Goal: Transaction & Acquisition: Book appointment/travel/reservation

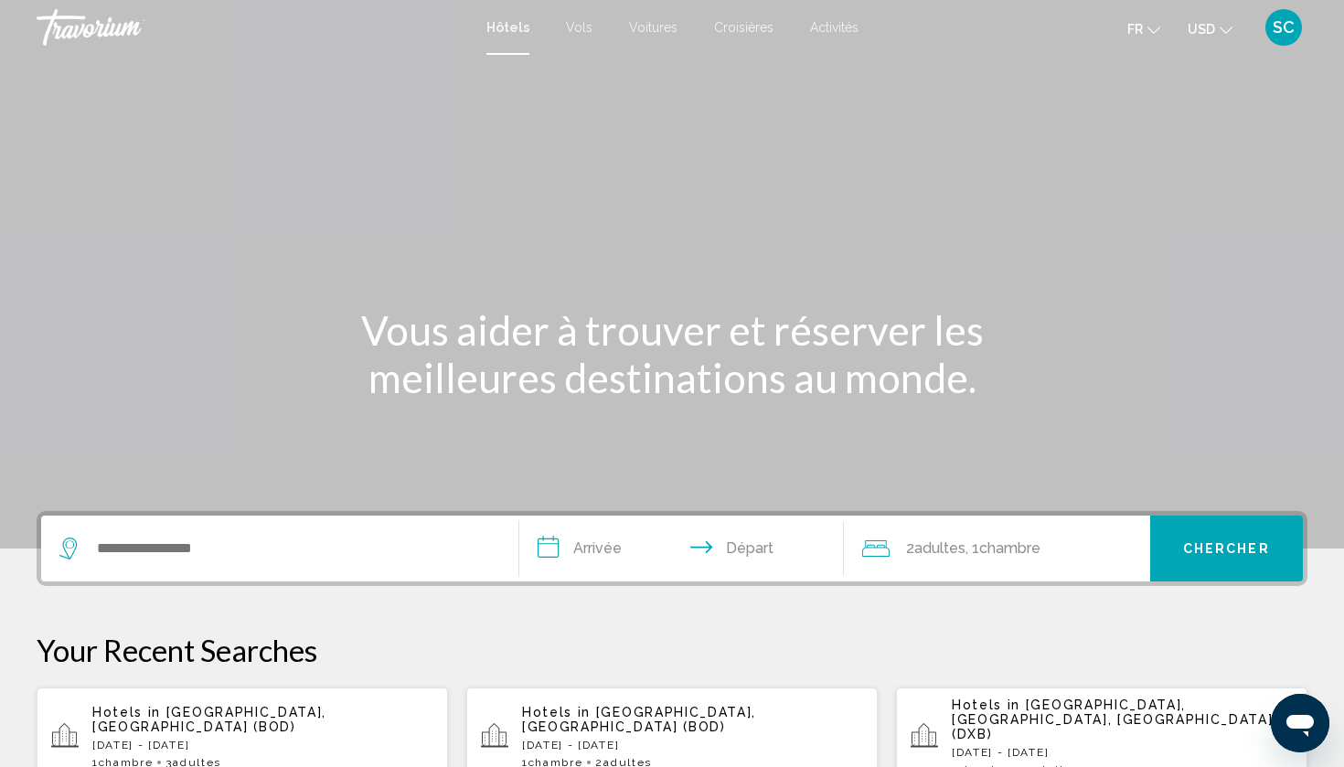
click at [243, 738] on p "[DATE] - [DATE]" at bounding box center [262, 744] width 341 height 13
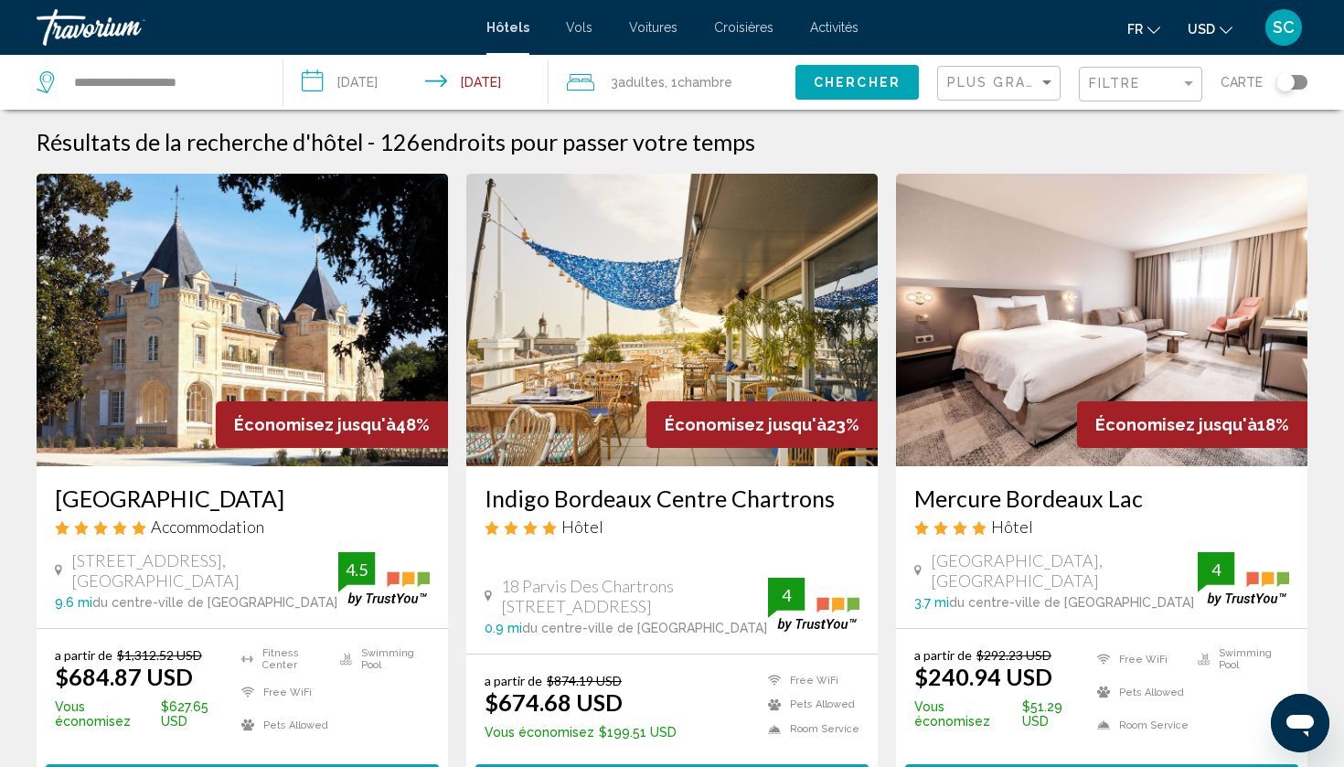
click at [1218, 36] on button "USD USD ($) MXN (Mex$) CAD (Can$) GBP (£) EUR (€) AUD (A$) NZD (NZ$) CNY (CN¥)" at bounding box center [1209, 29] width 45 height 27
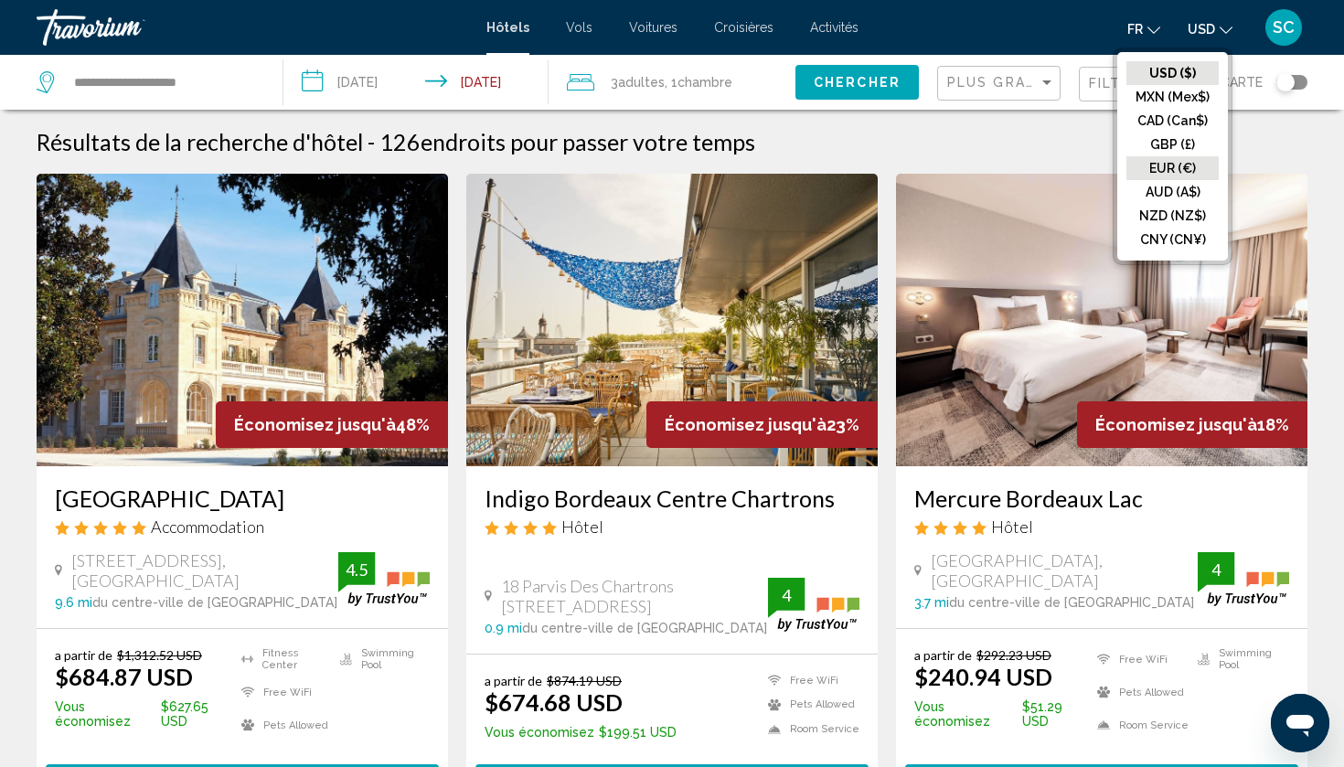
click at [1175, 165] on button "EUR (€)" at bounding box center [1172, 168] width 92 height 24
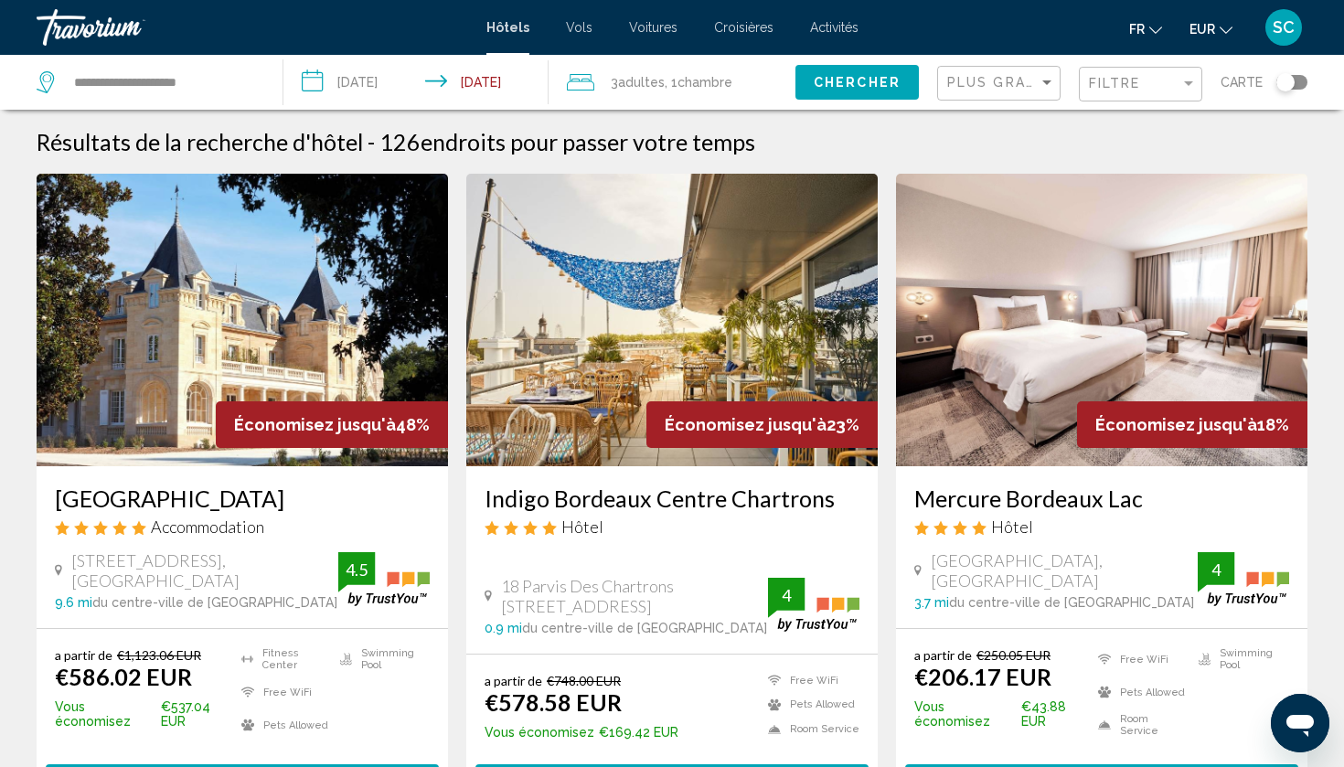
click at [632, 97] on div "3 Adulte Adultes , 1 Chambre pièces" at bounding box center [681, 82] width 228 height 55
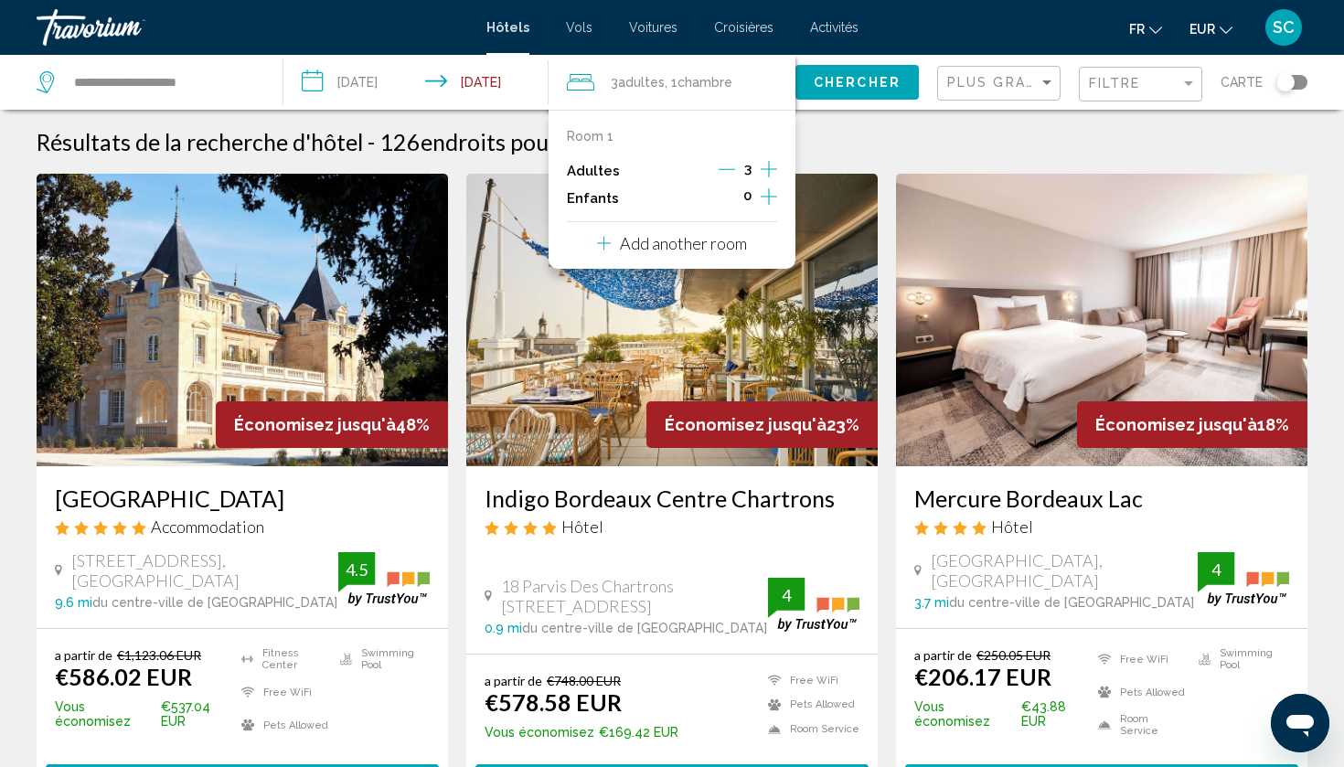
click at [722, 182] on button "Decrement adults" at bounding box center [726, 171] width 16 height 22
click at [859, 83] on span "Chercher" at bounding box center [856, 83] width 87 height 15
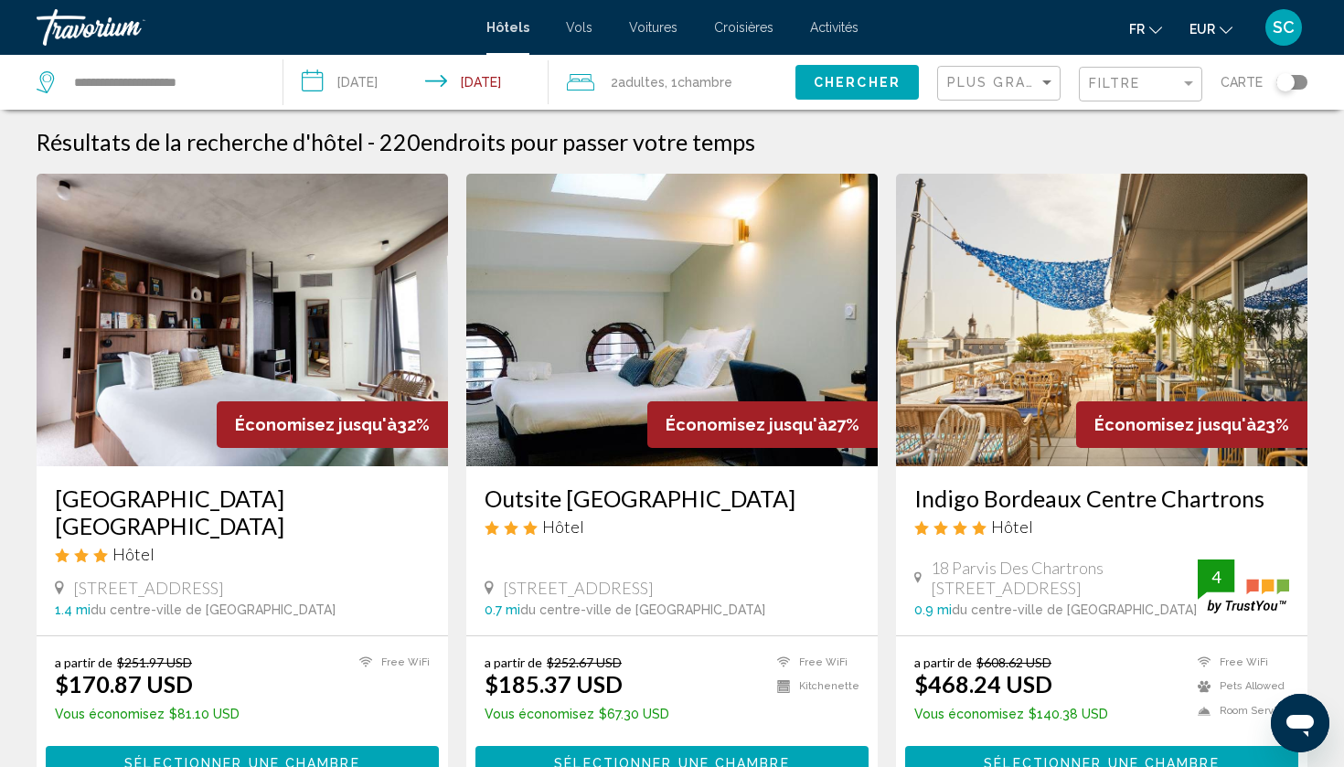
click at [1204, 32] on span "EUR" at bounding box center [1202, 29] width 26 height 15
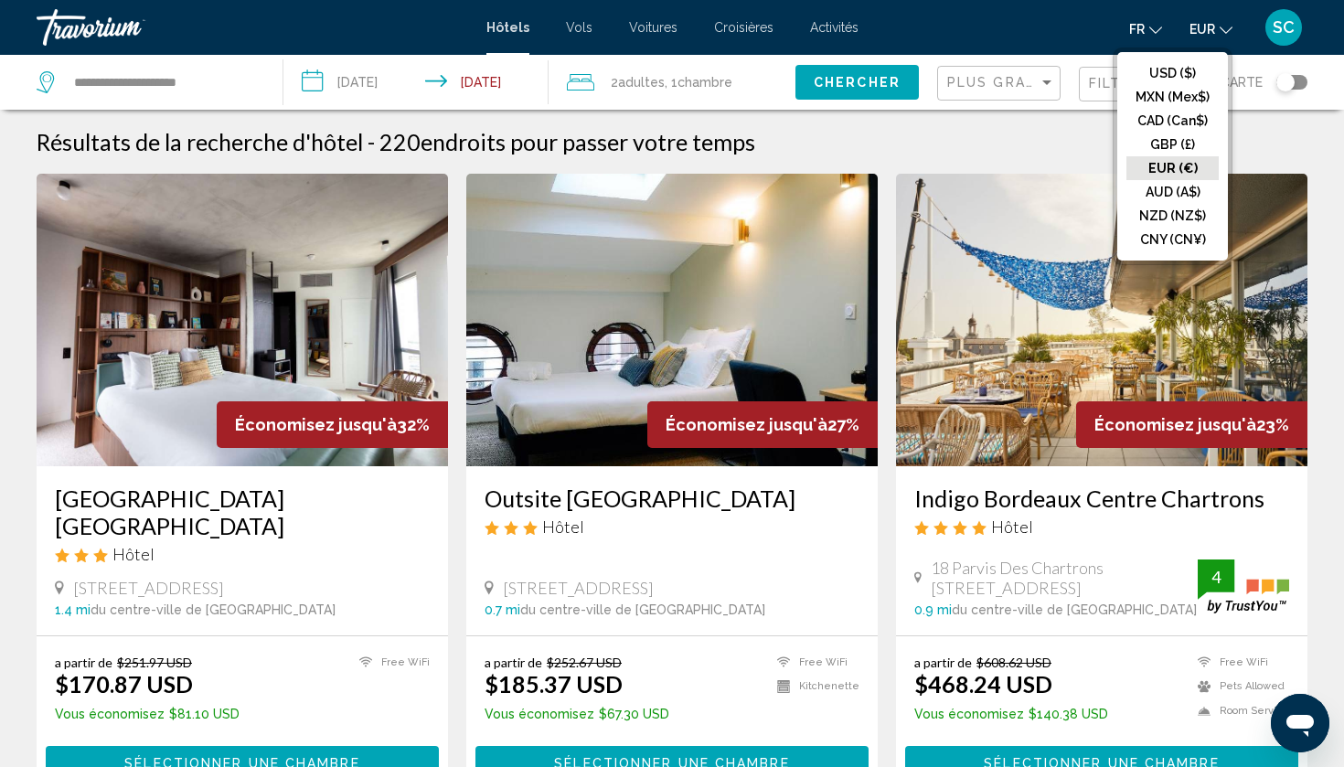
click at [1166, 165] on button "EUR (€)" at bounding box center [1172, 168] width 92 height 24
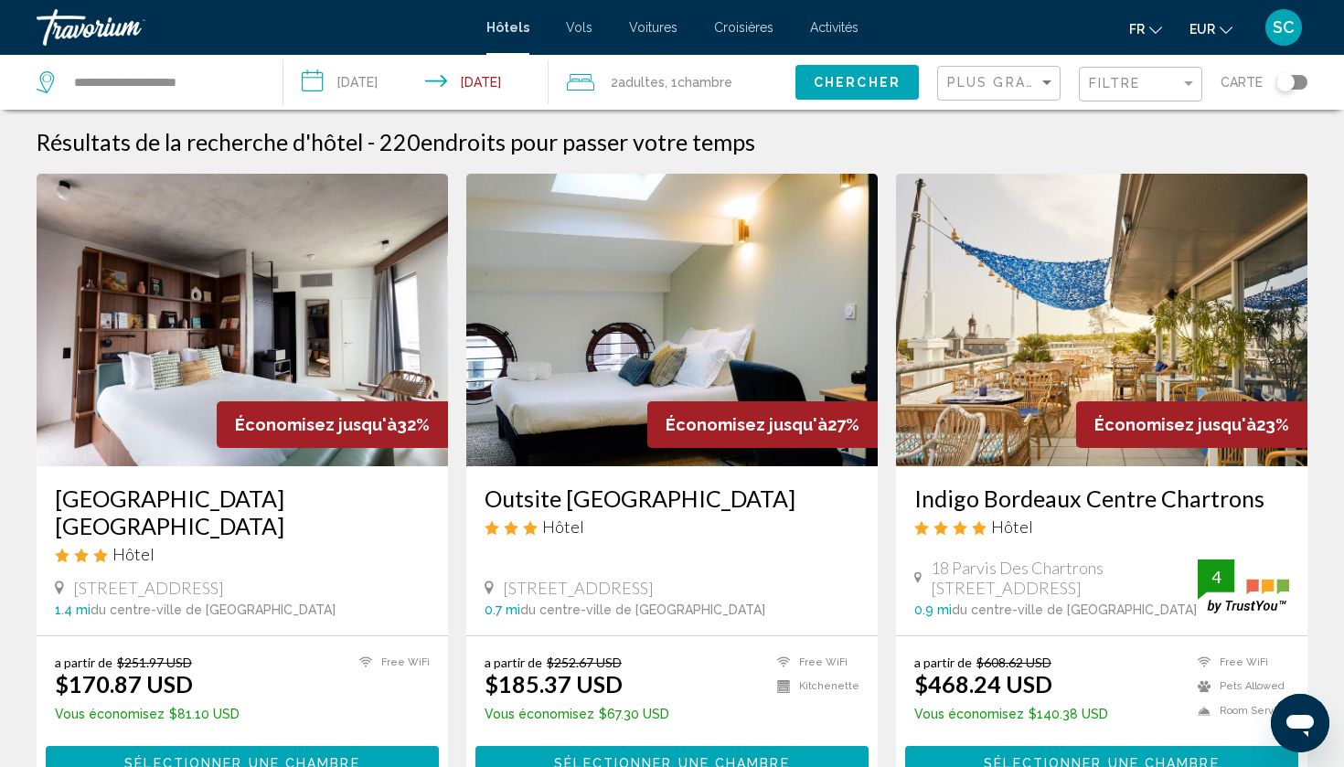
click at [1206, 35] on span "EUR" at bounding box center [1202, 29] width 26 height 15
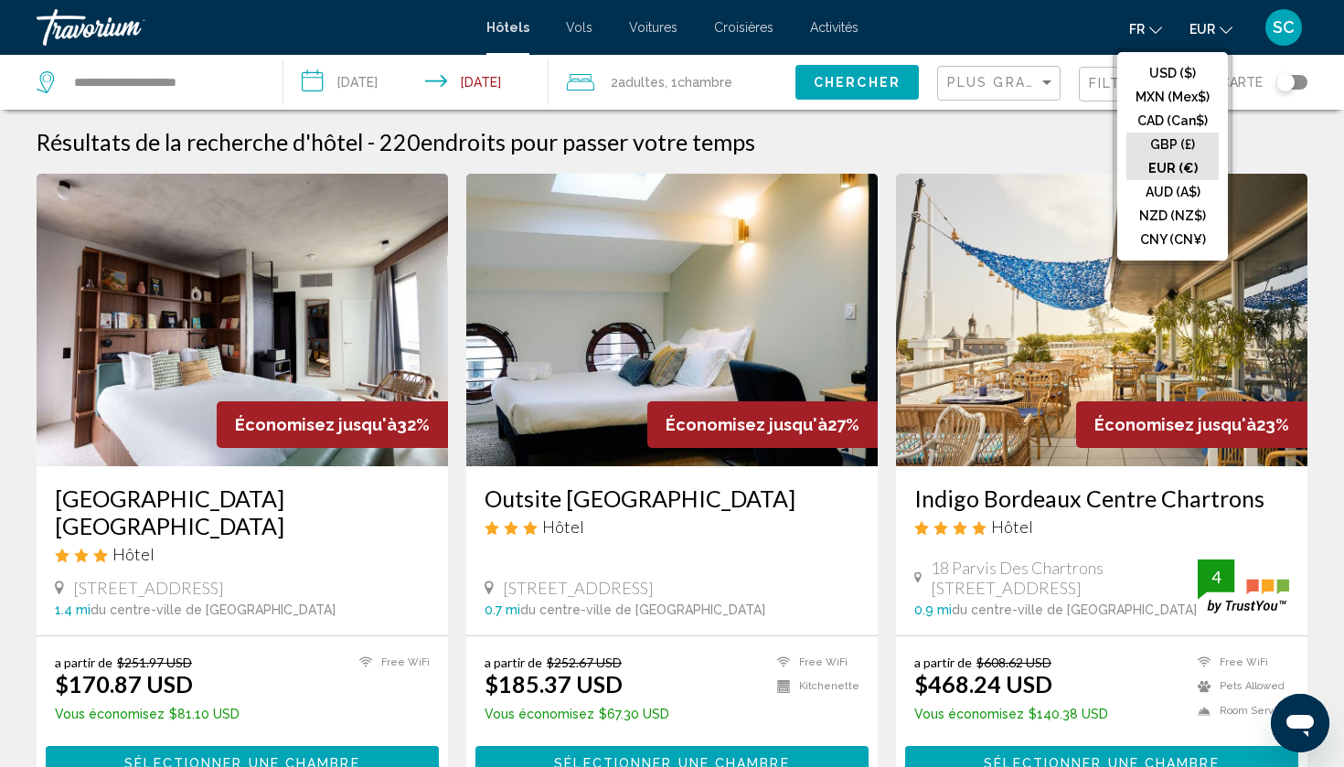
click at [1187, 143] on button "GBP (£)" at bounding box center [1172, 145] width 92 height 24
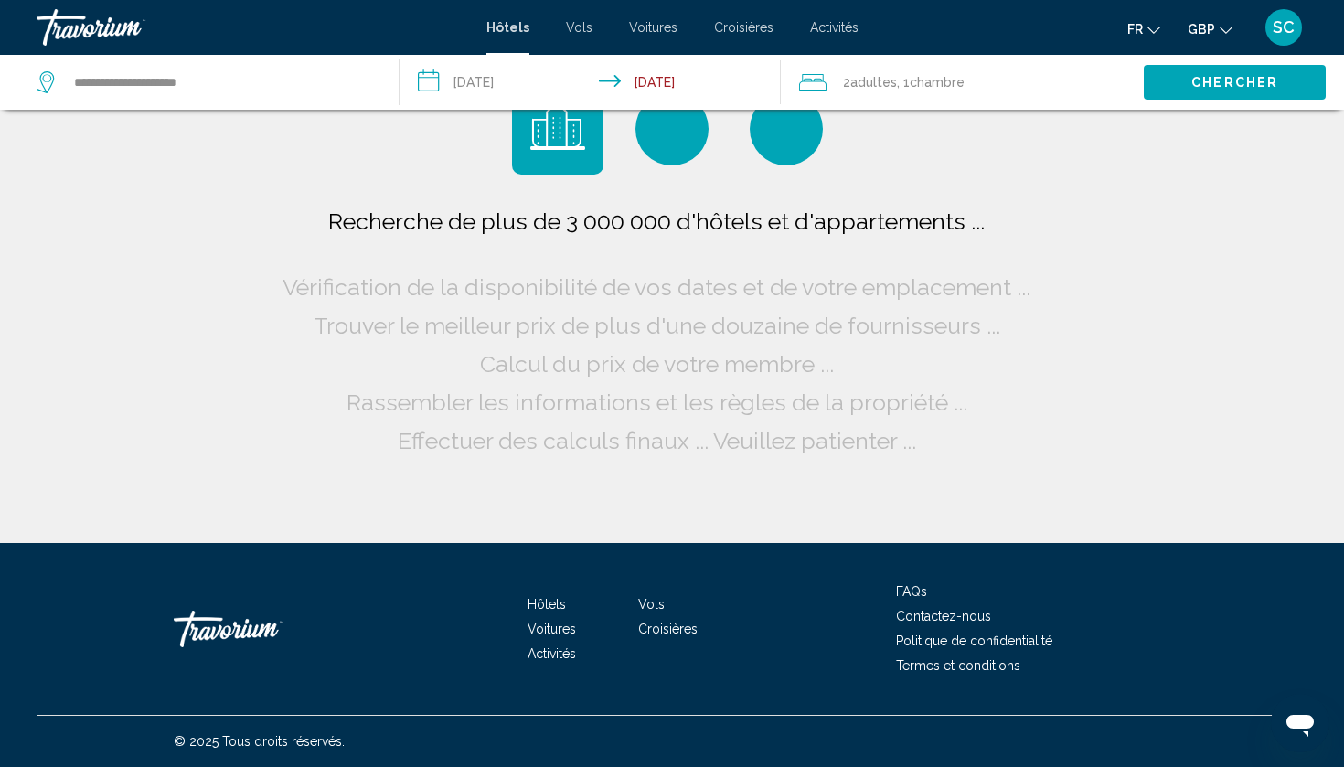
click at [1222, 32] on icon "Change currency" at bounding box center [1225, 30] width 13 height 13
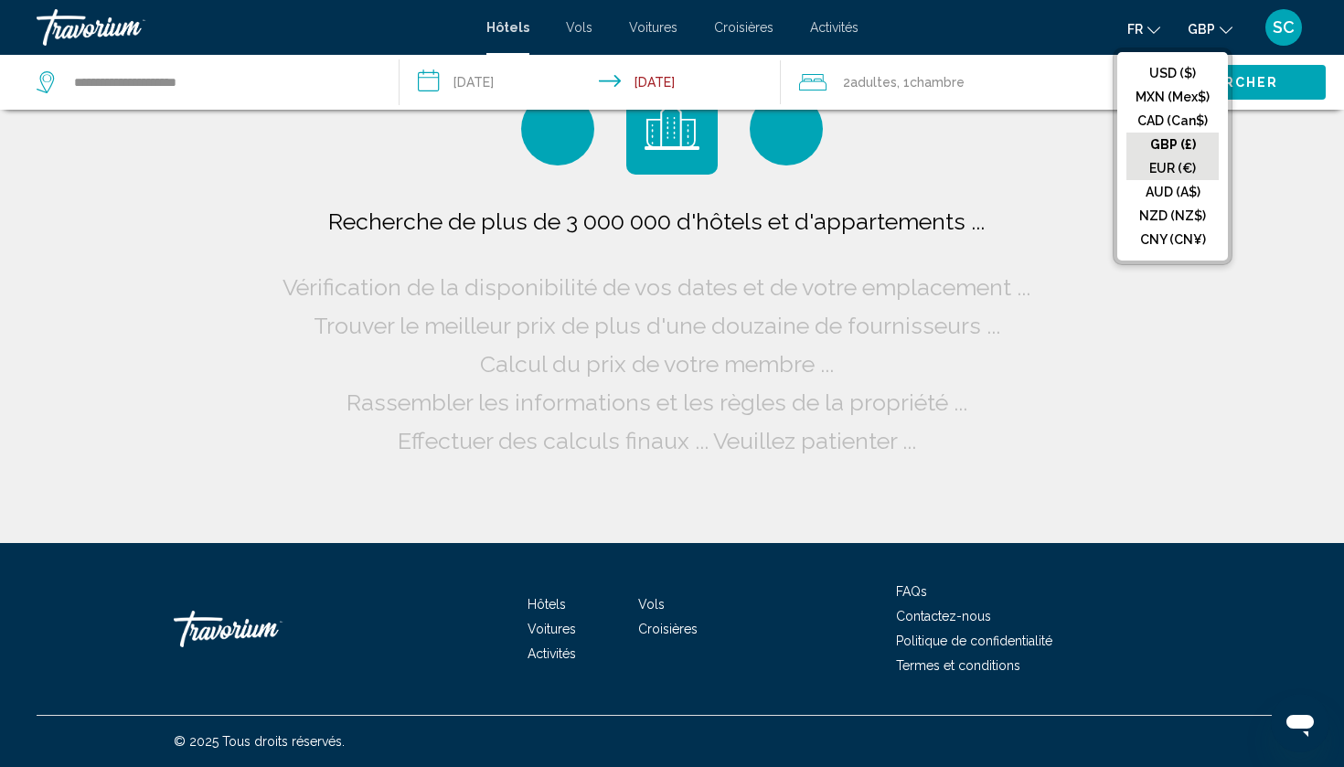
click at [1195, 167] on button "EUR (€)" at bounding box center [1172, 168] width 92 height 24
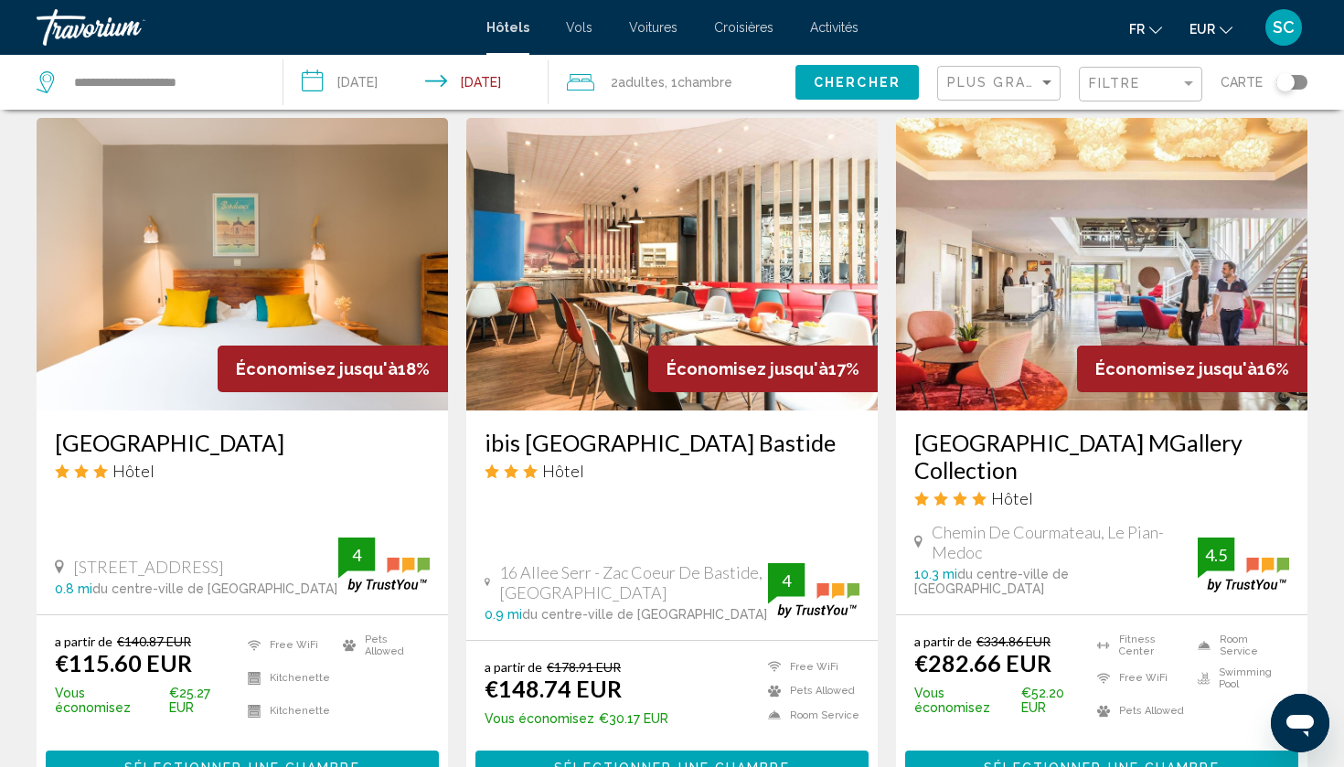
scroll to position [1455, 0]
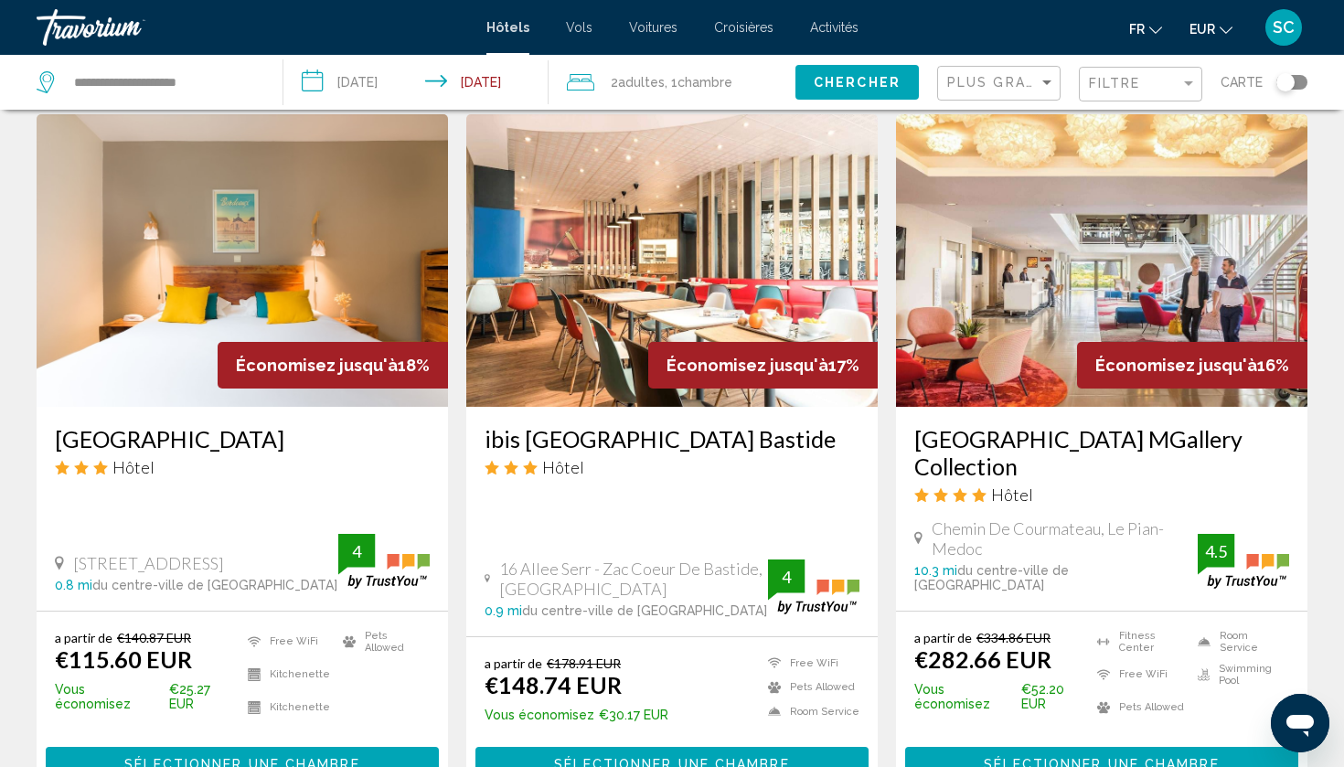
click at [1122, 70] on div "Filtre" at bounding box center [1143, 85] width 108 height 34
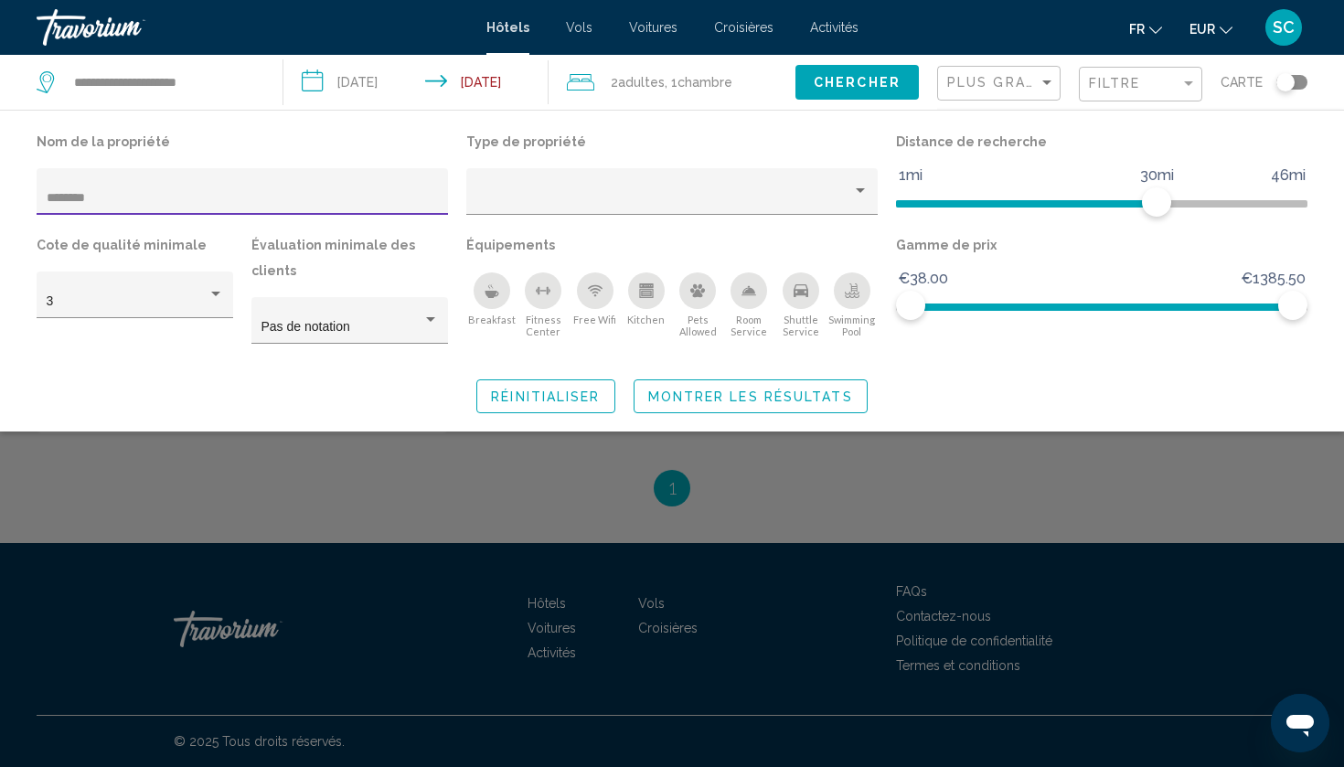
scroll to position [356, 0]
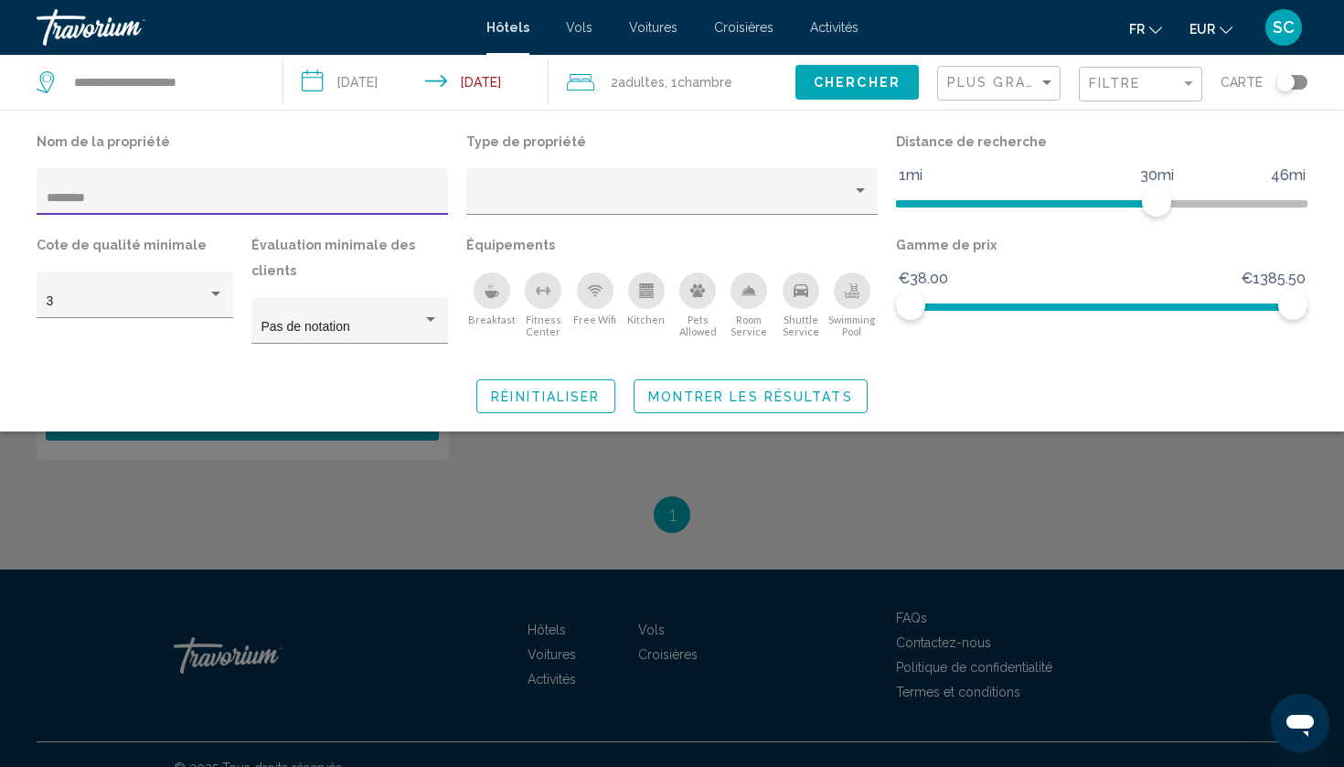
type input "********"
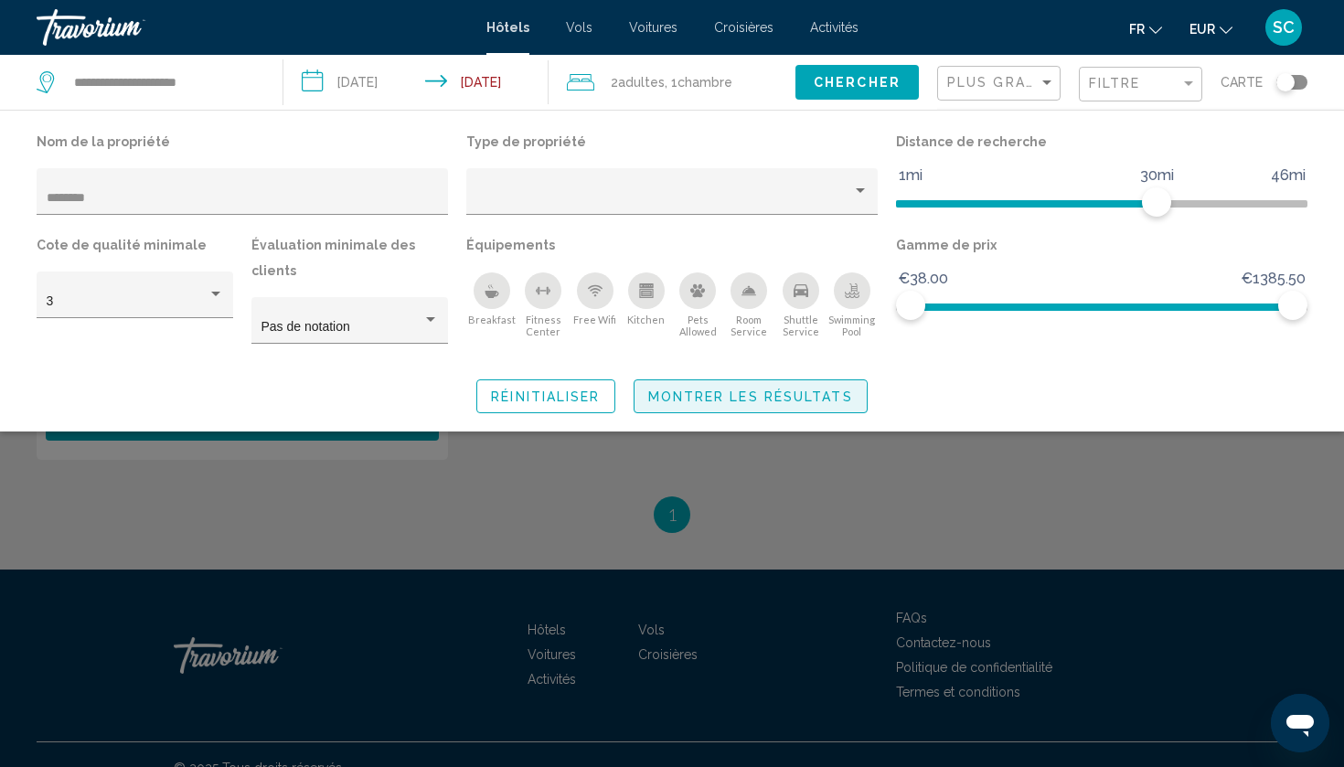
click at [727, 387] on button "Montrer les résultats" at bounding box center [750, 396] width 234 height 34
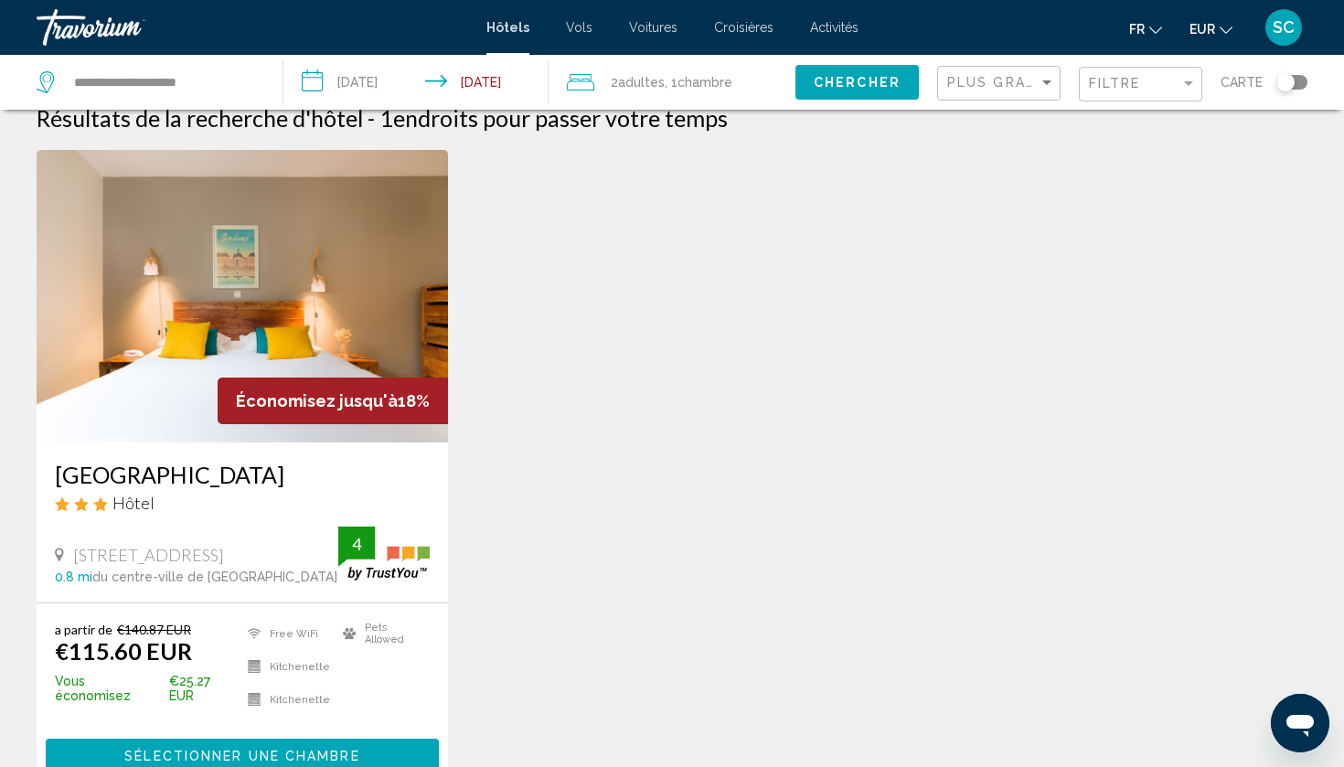
scroll to position [24, 0]
click at [1167, 94] on div "Filtre" at bounding box center [1143, 85] width 108 height 34
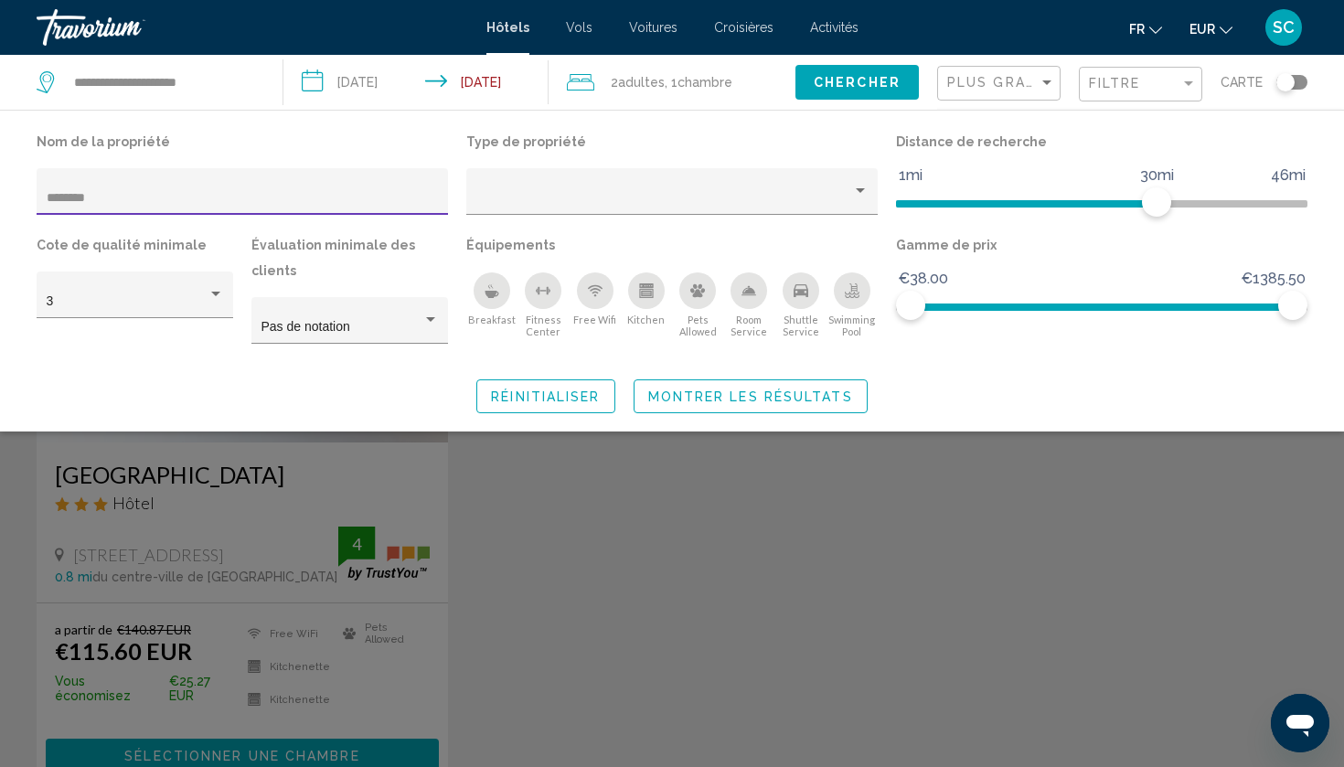
click at [388, 198] on input "********" at bounding box center [243, 198] width 392 height 15
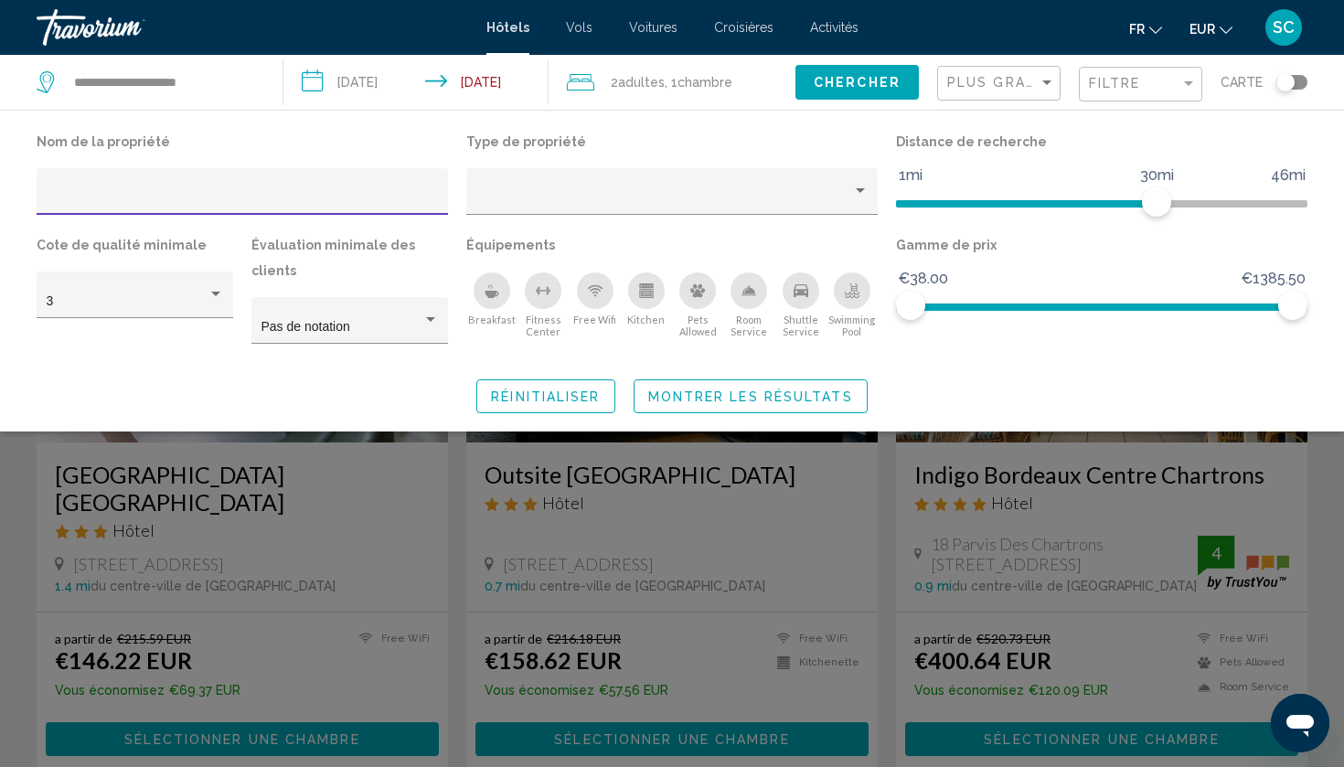
click at [476, 288] on div "Breakfast" at bounding box center [491, 290] width 37 height 37
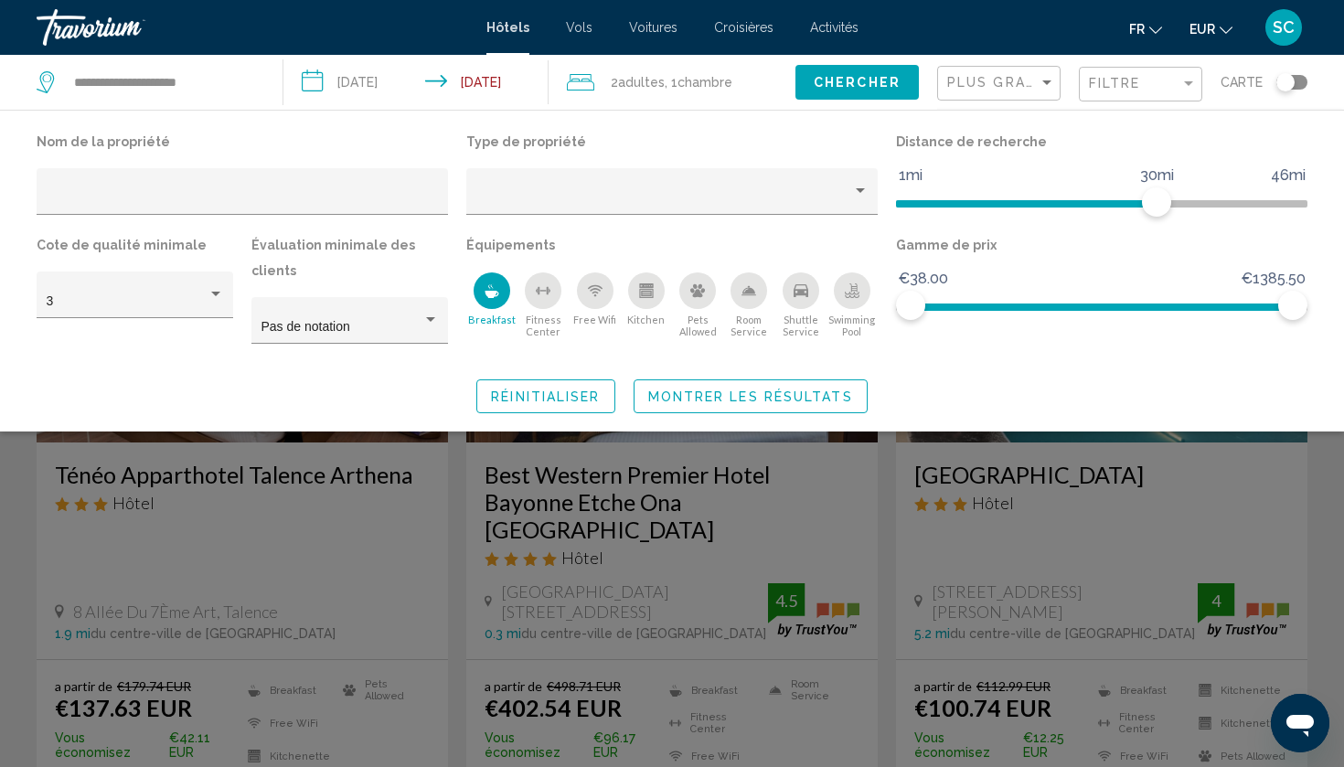
click at [742, 379] on button "Montrer les résultats" at bounding box center [750, 396] width 234 height 34
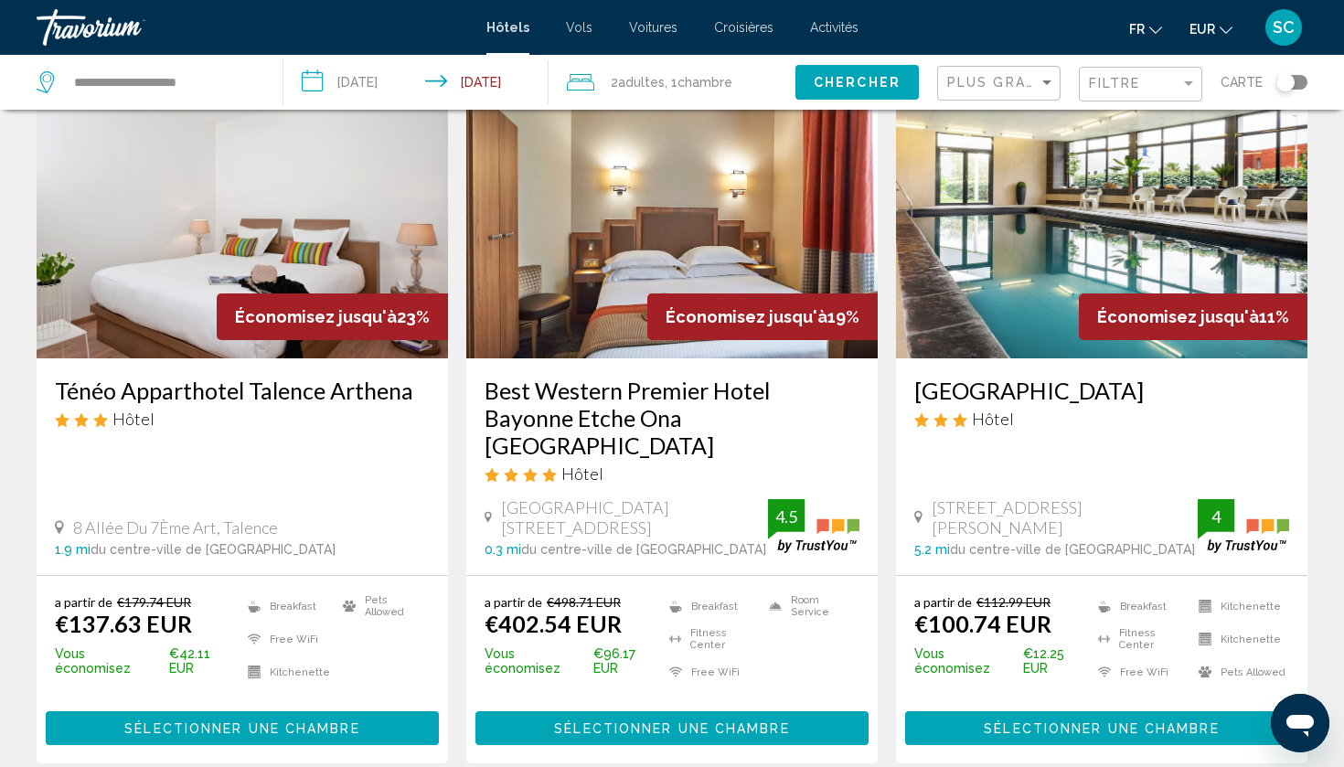
scroll to position [112, 0]
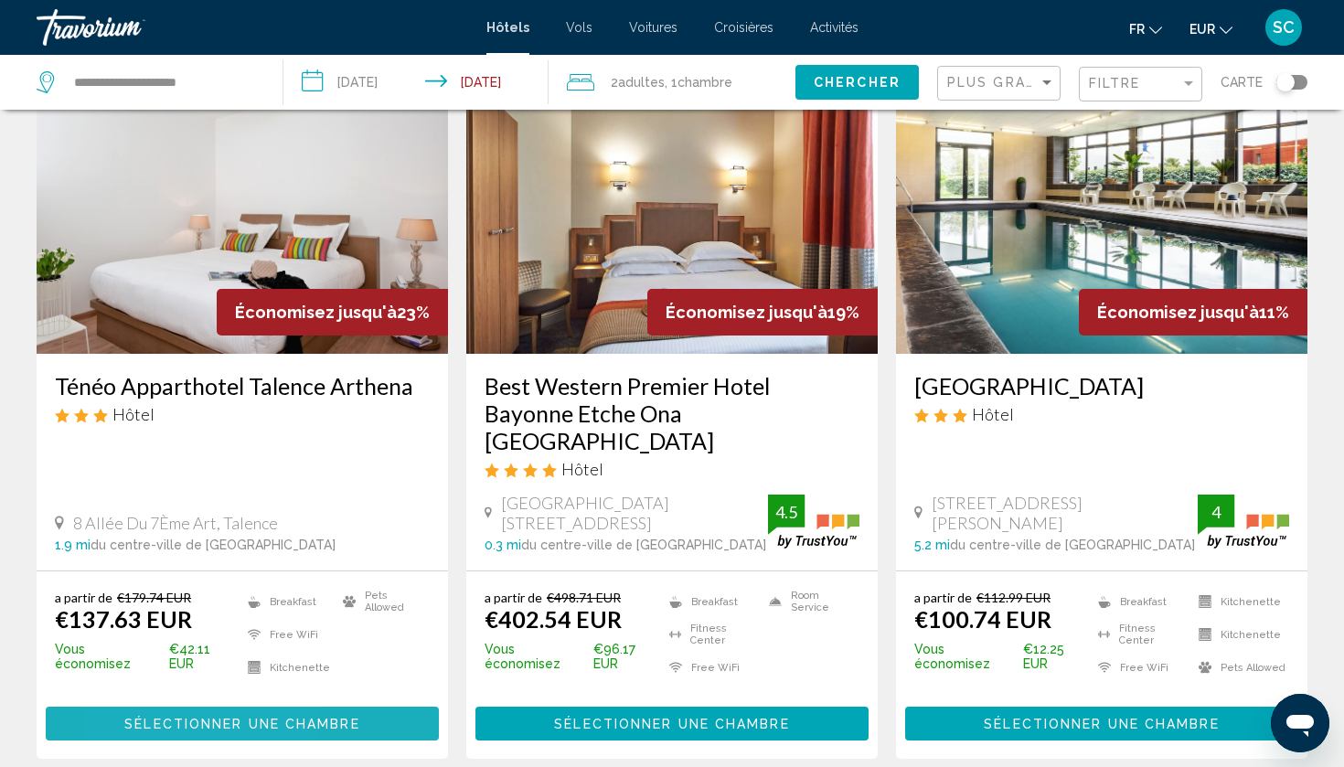
click at [145, 707] on button "Sélectionner une chambre" at bounding box center [242, 724] width 393 height 34
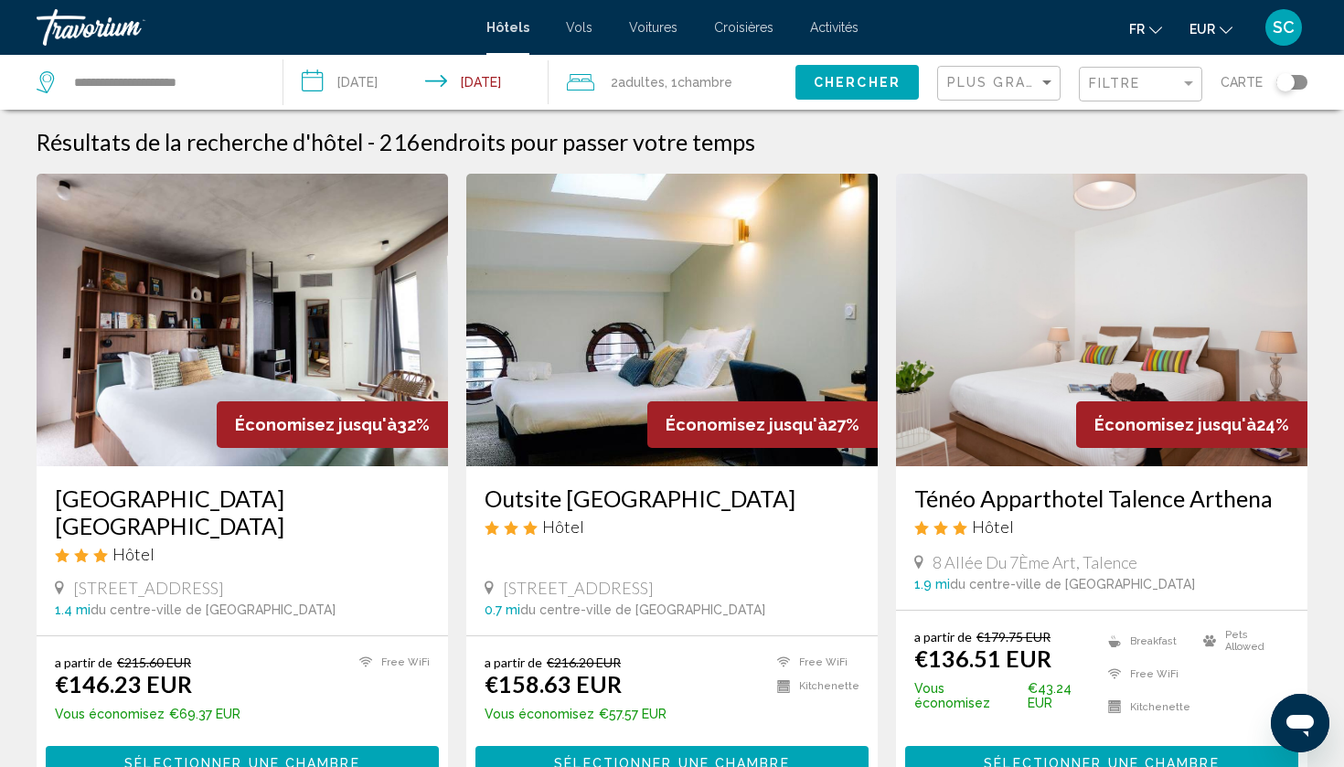
click at [650, 90] on span "2 Adulte Adultes" at bounding box center [638, 82] width 54 height 26
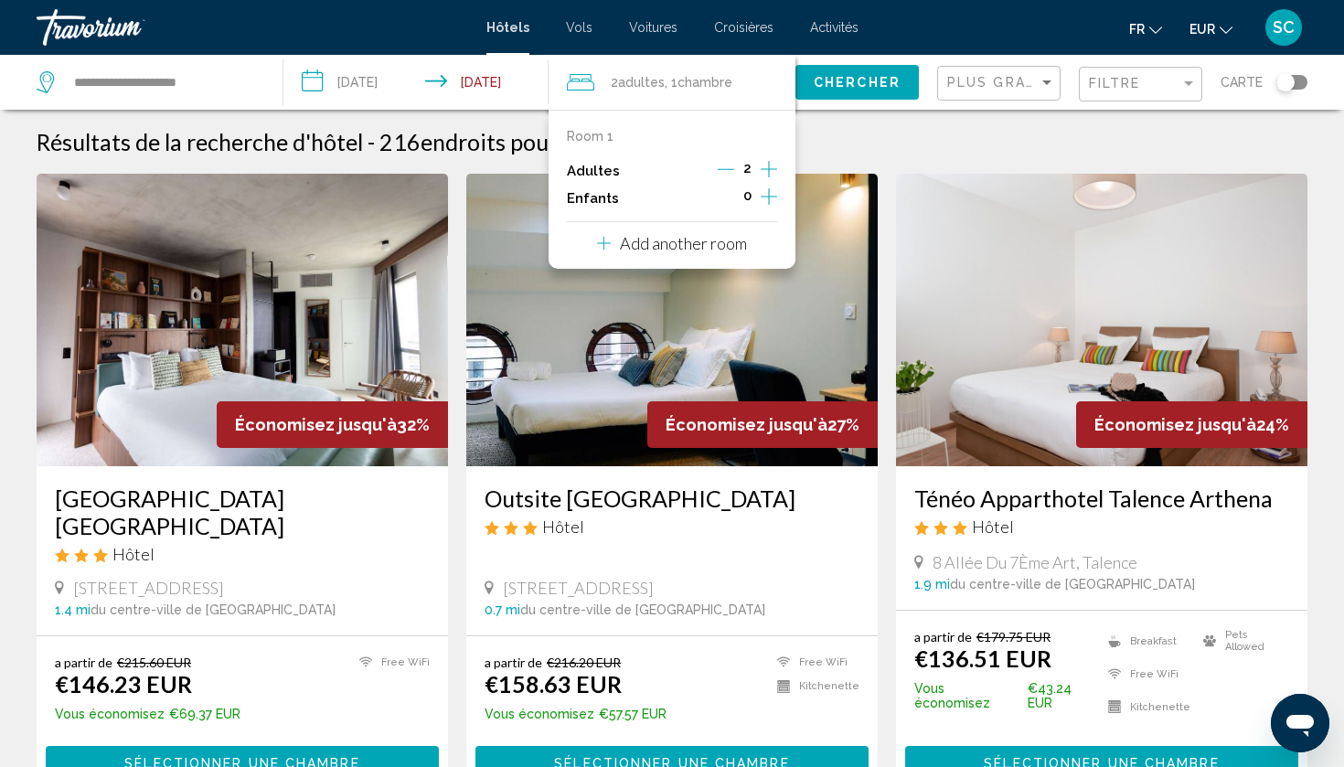
click at [766, 169] on icon "Increment adults" at bounding box center [768, 169] width 16 height 22
click at [846, 80] on span "Chercher" at bounding box center [856, 83] width 87 height 15
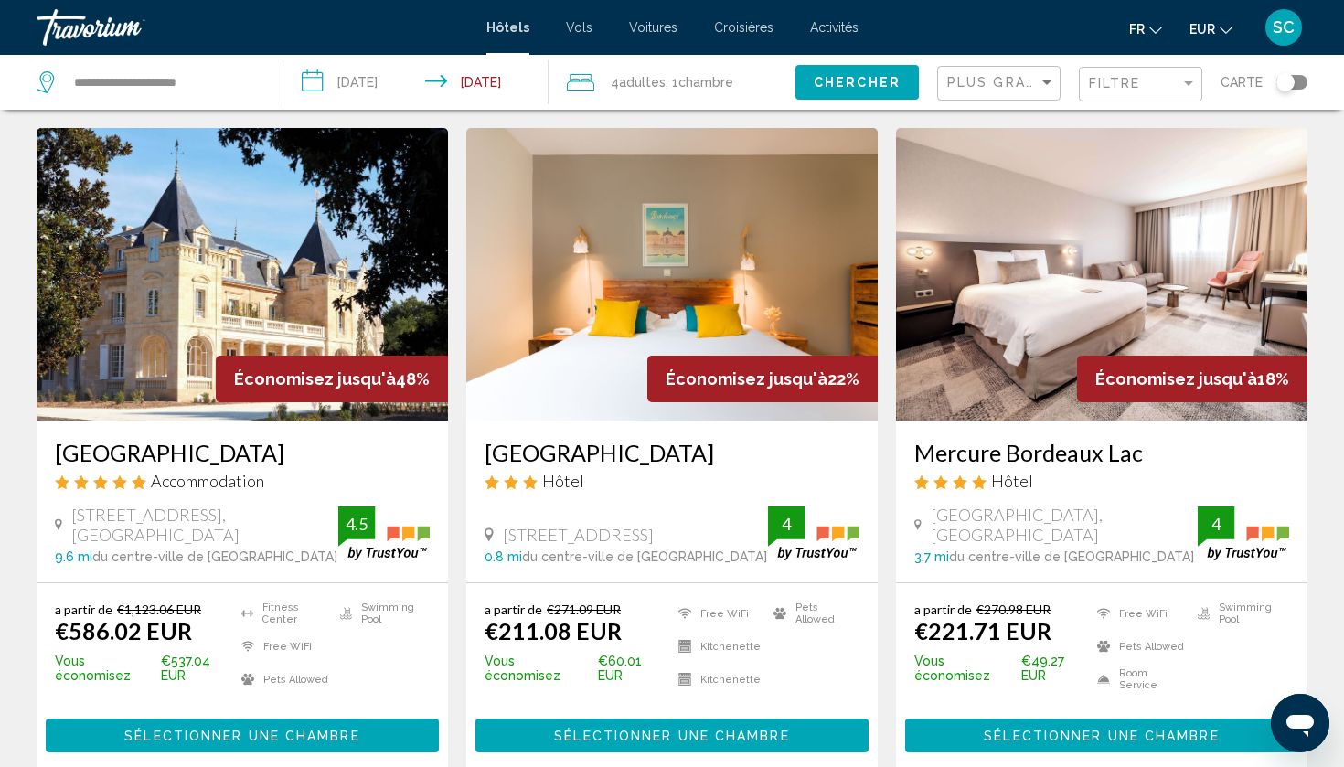
scroll to position [46, 0]
click at [726, 452] on h3 "[GEOGRAPHIC_DATA]" at bounding box center [671, 452] width 375 height 27
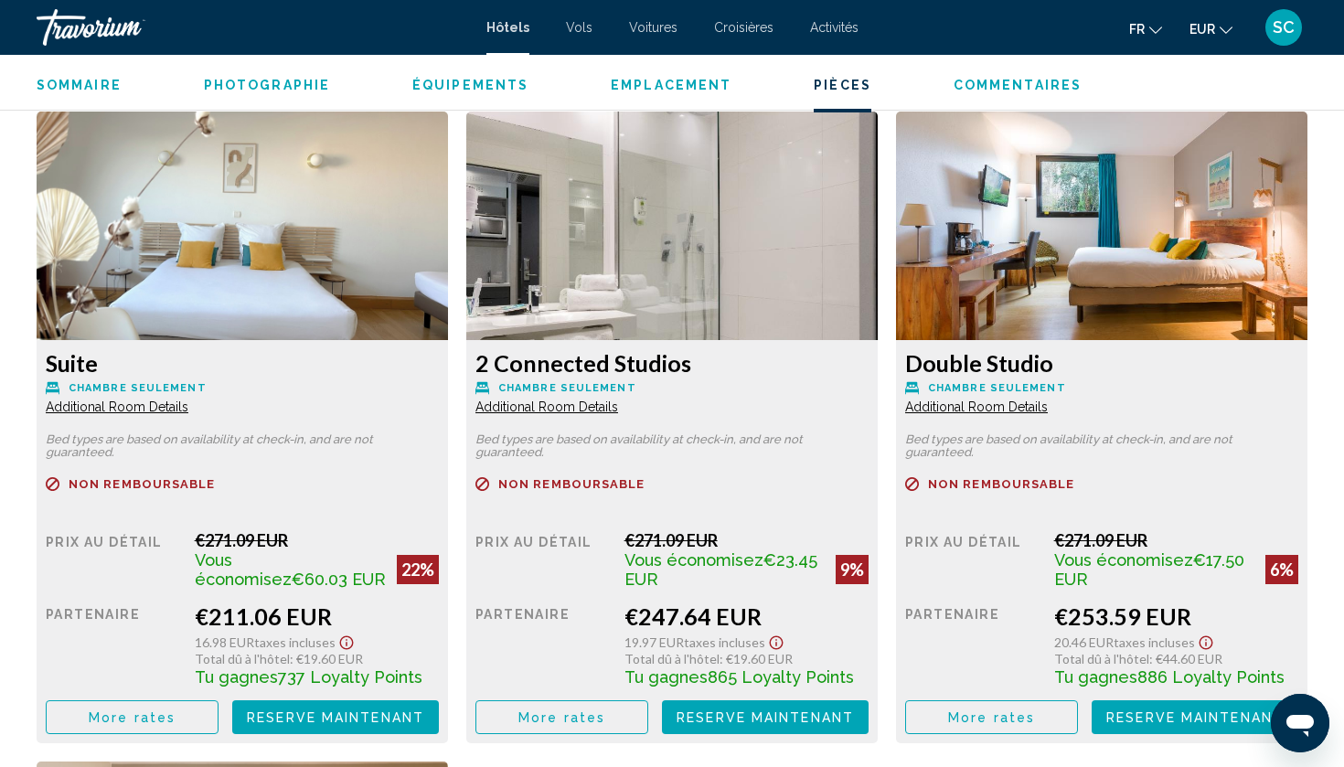
scroll to position [2477, 0]
